Goal: Information Seeking & Learning: Learn about a topic

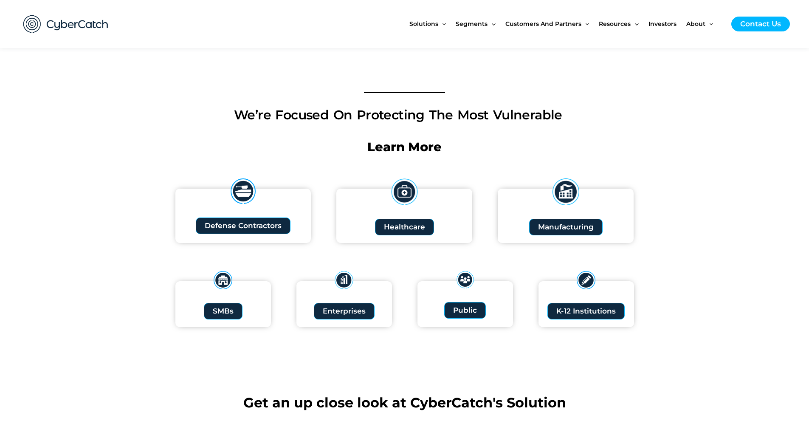
scroll to position [848, 0]
click at [222, 225] on span "Defense Contractors" at bounding box center [243, 225] width 84 height 8
